Goal: Information Seeking & Learning: Understand process/instructions

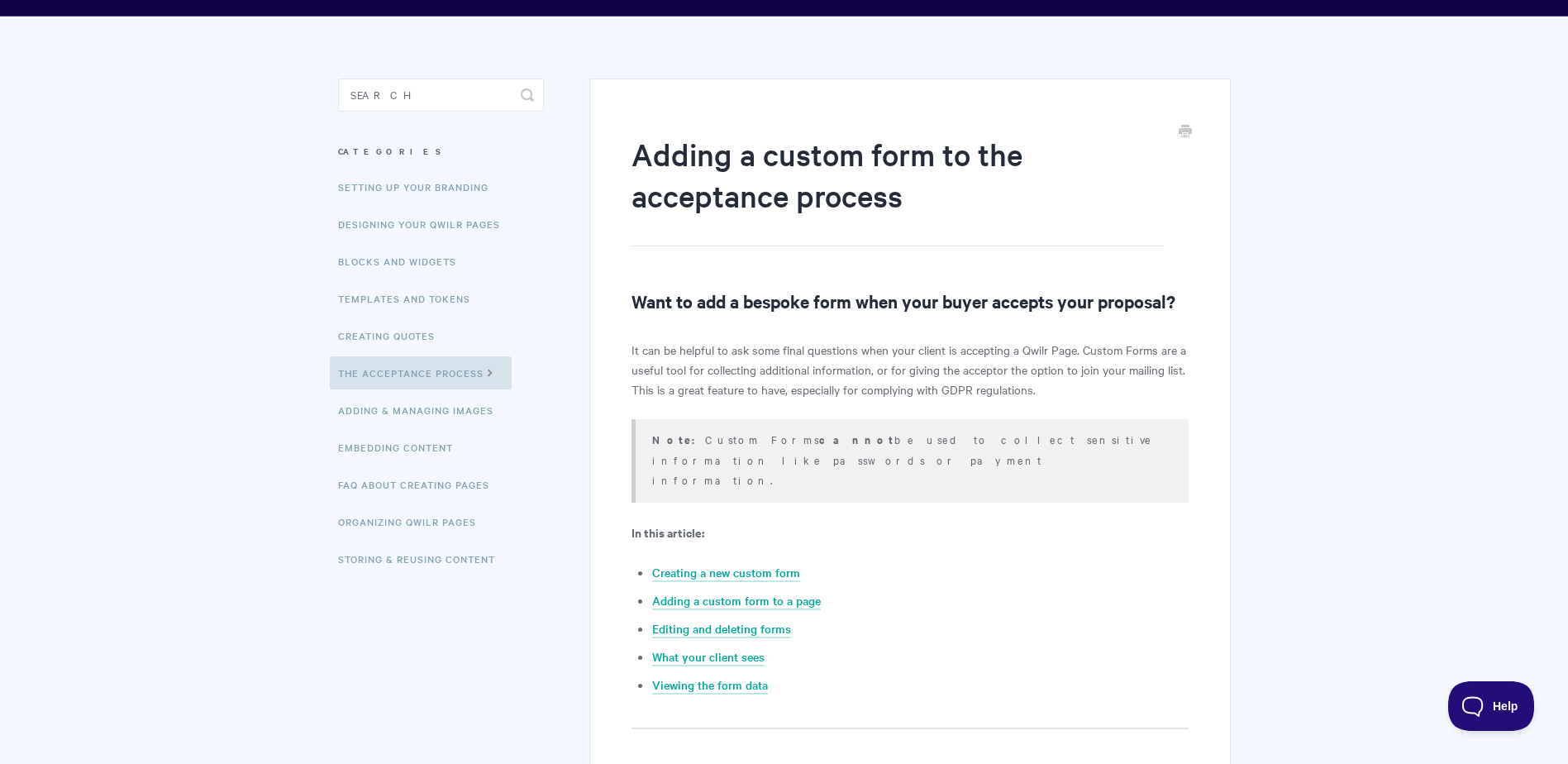
scroll to position [82, 0]
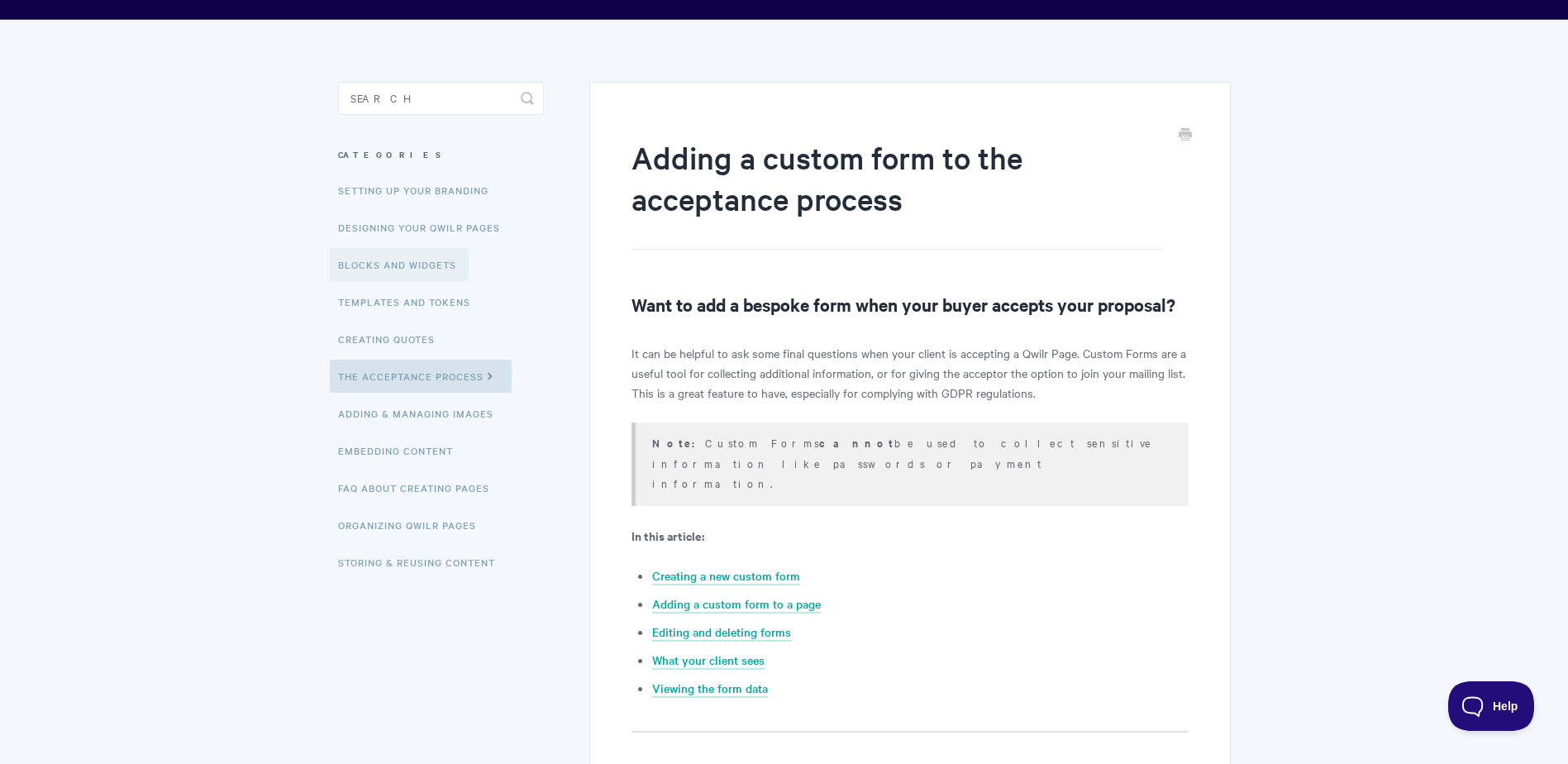
click at [426, 267] on link "Blocks and Widgets" at bounding box center [399, 264] width 139 height 33
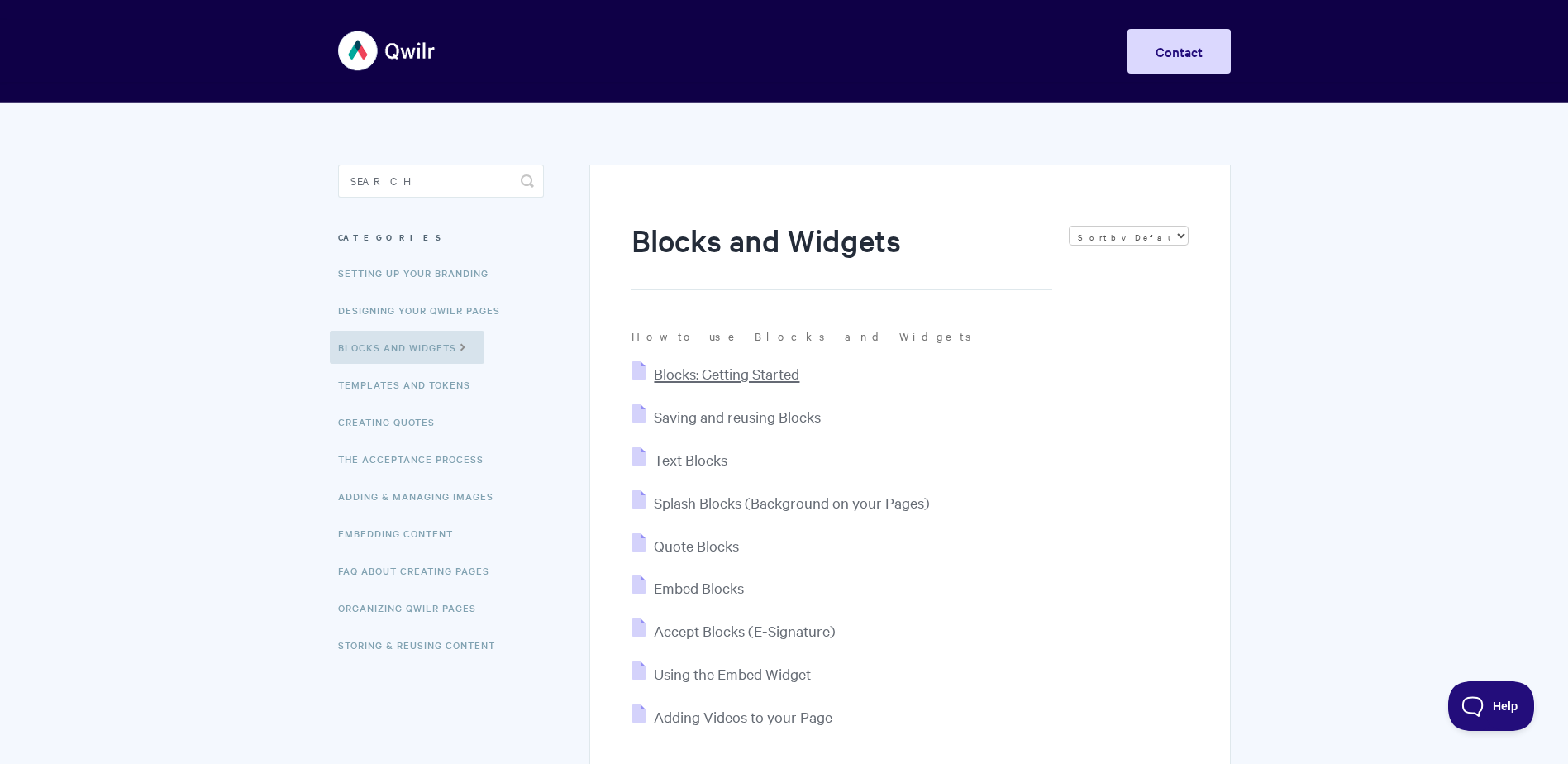
click at [739, 376] on span "Blocks: Getting Started" at bounding box center [726, 373] width 145 height 19
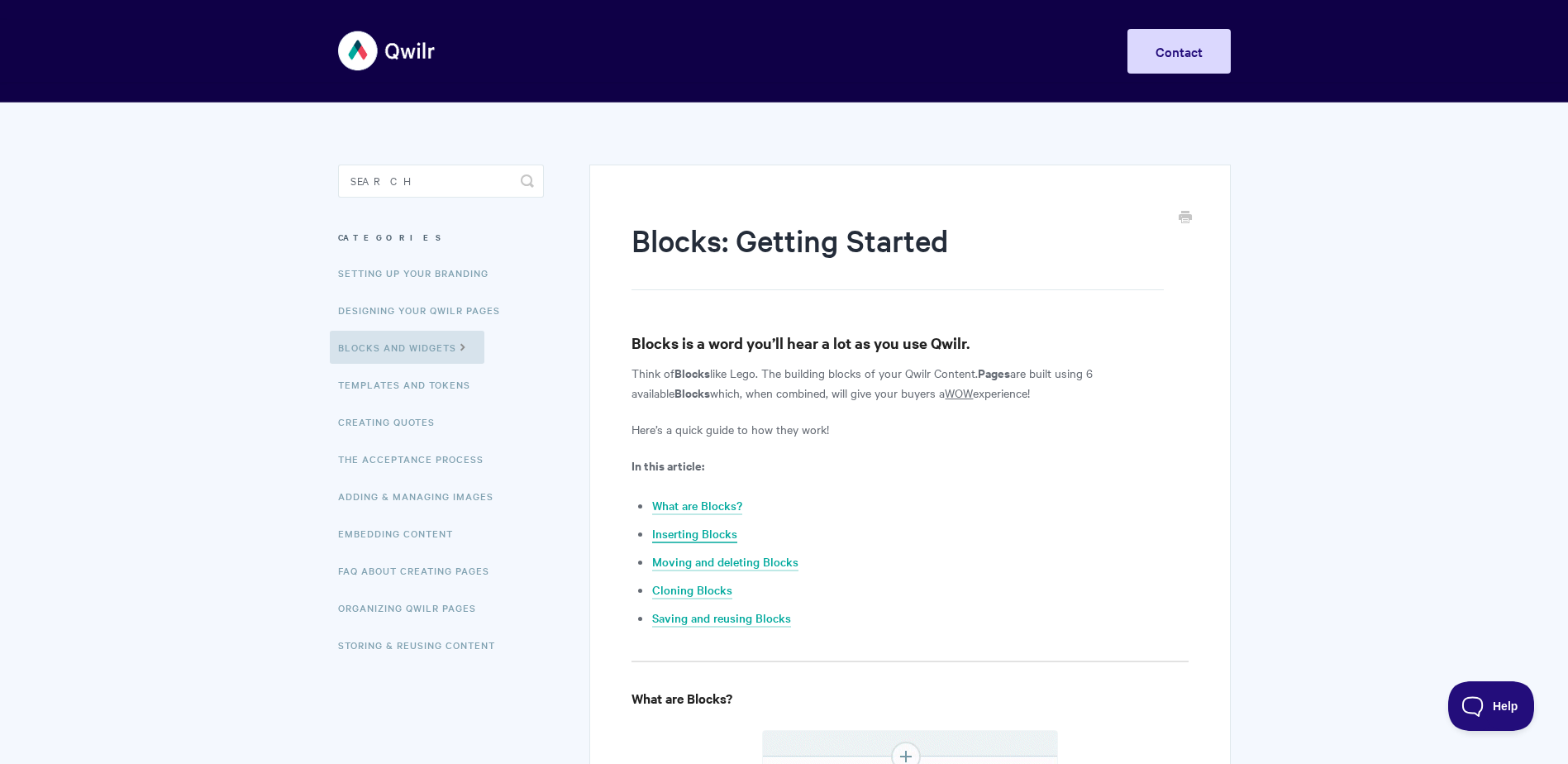
click at [710, 528] on link "Inserting Blocks" at bounding box center [695, 535] width 85 height 18
